Goal: Check status: Check status

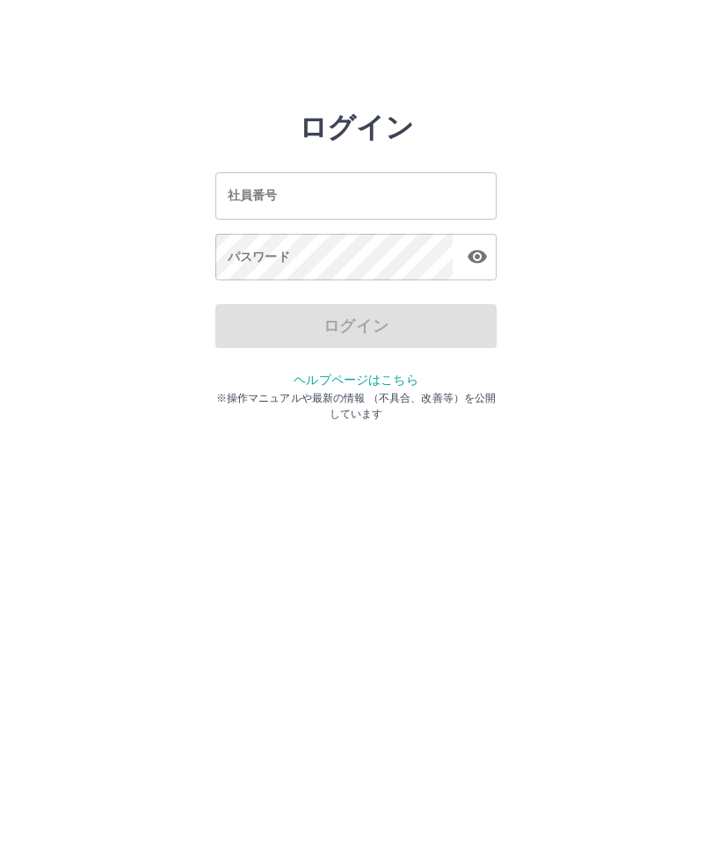
click at [246, 190] on div "社員番号 社員番号" at bounding box center [355, 195] width 281 height 47
type input "*******"
click at [243, 262] on div "パスワード パスワード" at bounding box center [355, 258] width 281 height 49
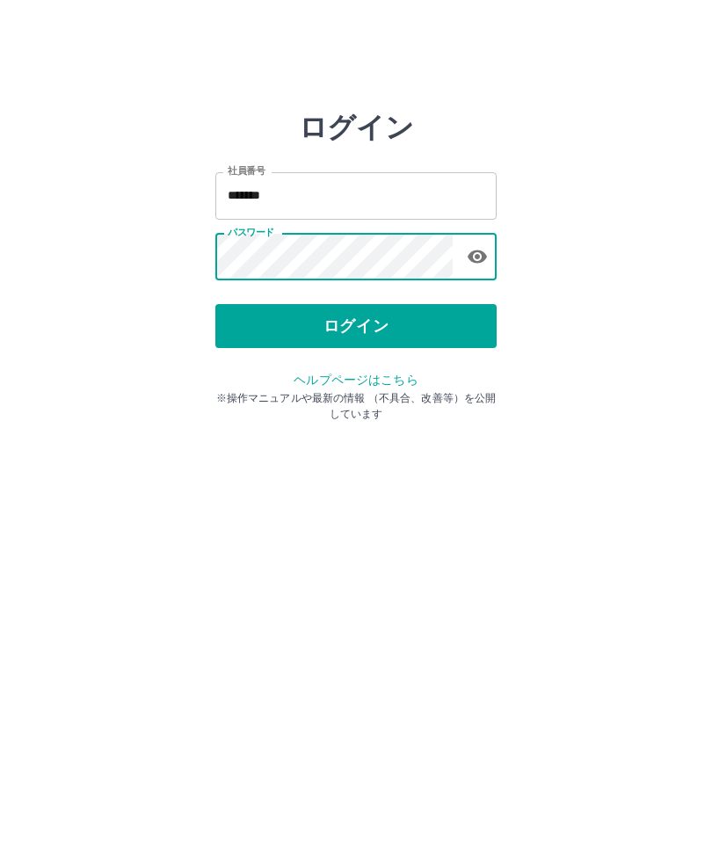
click at [353, 326] on button "ログイン" at bounding box center [355, 326] width 281 height 44
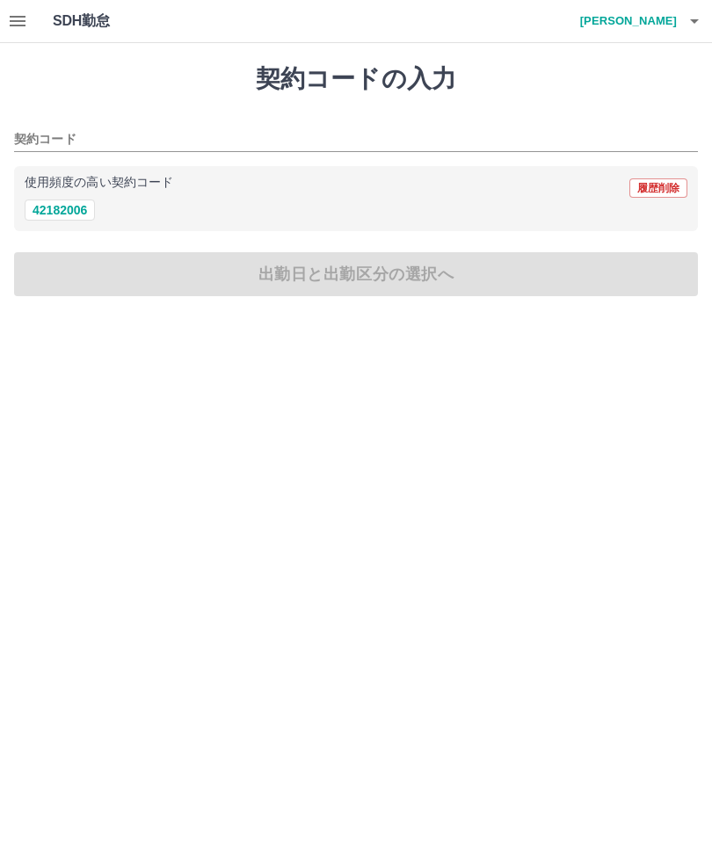
click at [67, 221] on button "42182006" at bounding box center [60, 209] width 70 height 21
type input "********"
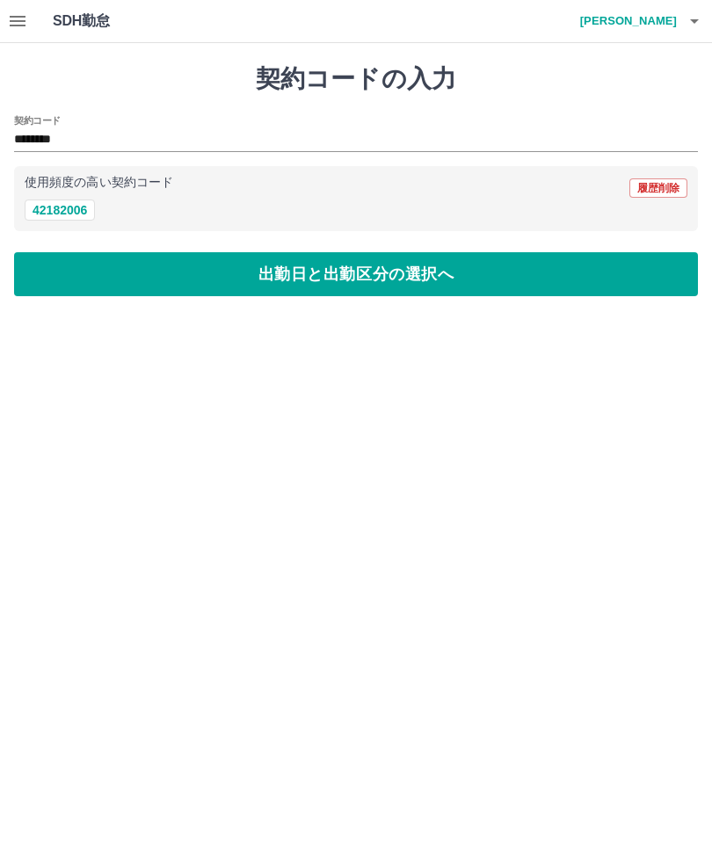
click at [31, 28] on button "button" at bounding box center [17, 21] width 35 height 42
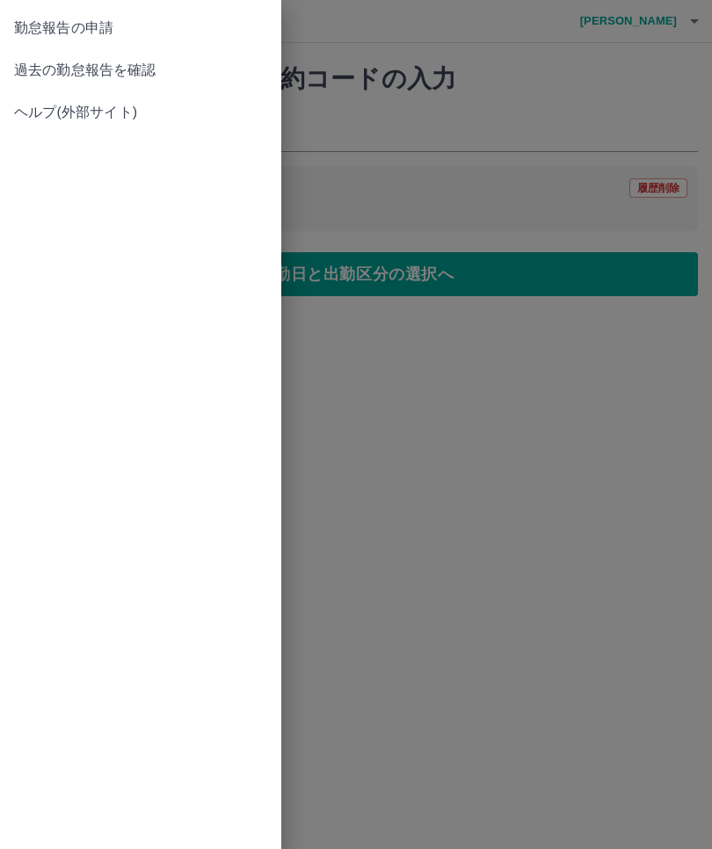
click at [126, 76] on span "過去の勤怠報告を確認" at bounding box center [140, 70] width 253 height 21
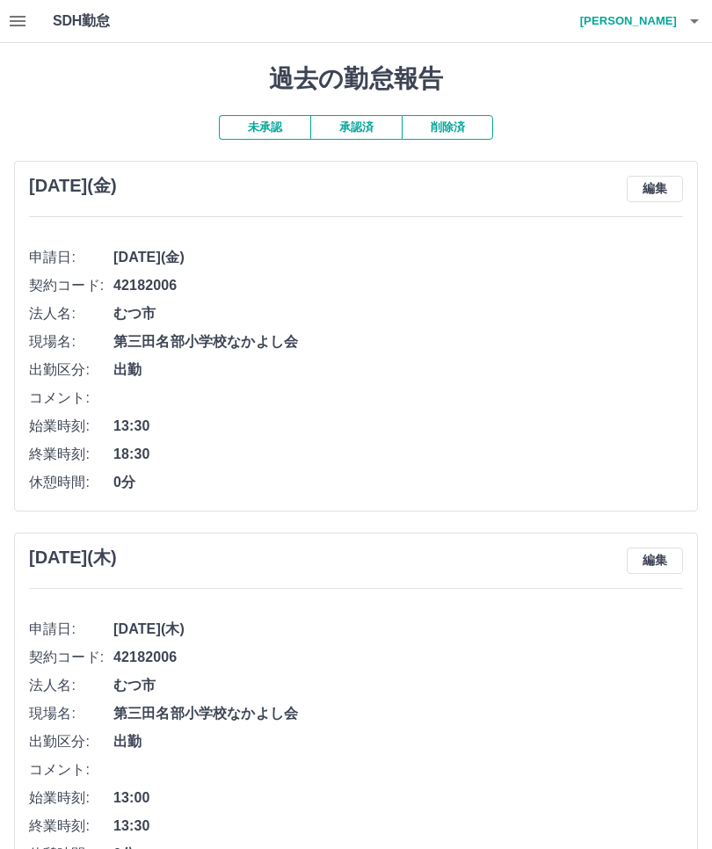
click at [368, 120] on button "承認済" at bounding box center [355, 127] width 91 height 25
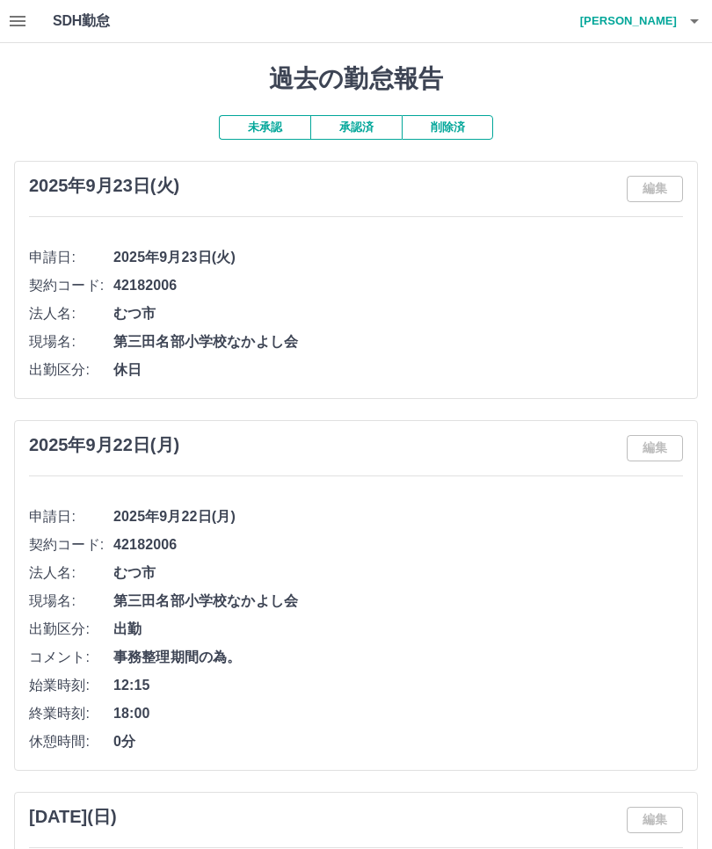
click at [669, 19] on h4 "住吉　宏子" at bounding box center [623, 21] width 105 height 42
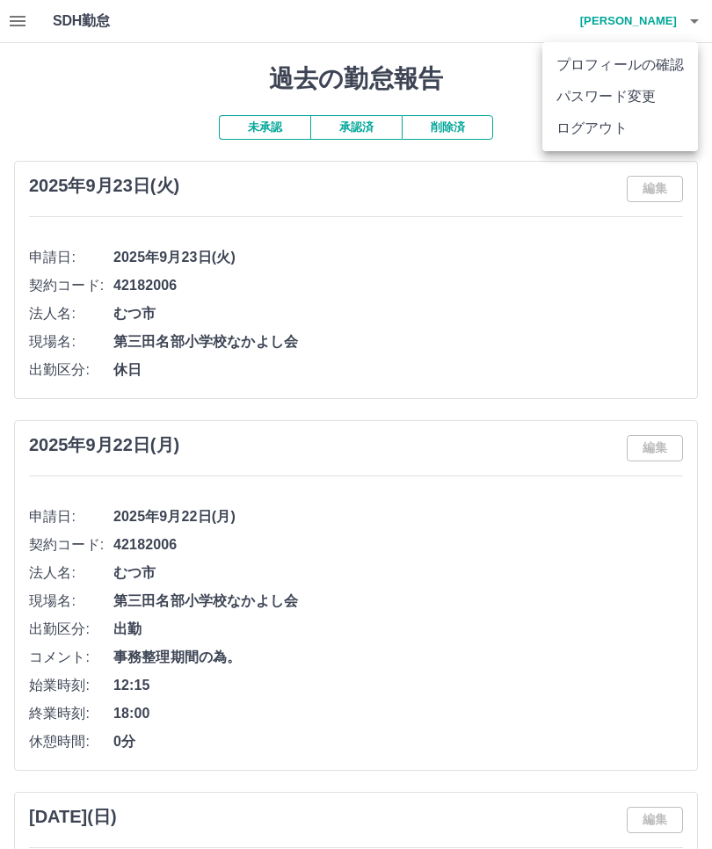
click at [606, 127] on li "ログアウト" at bounding box center [620, 128] width 156 height 32
